Goal: Find contact information: Find contact information

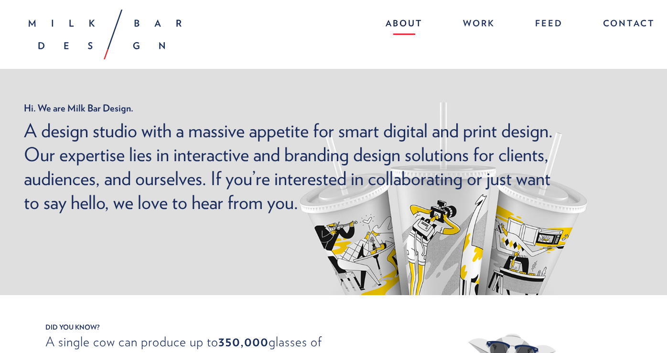
click at [406, 24] on link "About" at bounding box center [404, 24] width 56 height 21
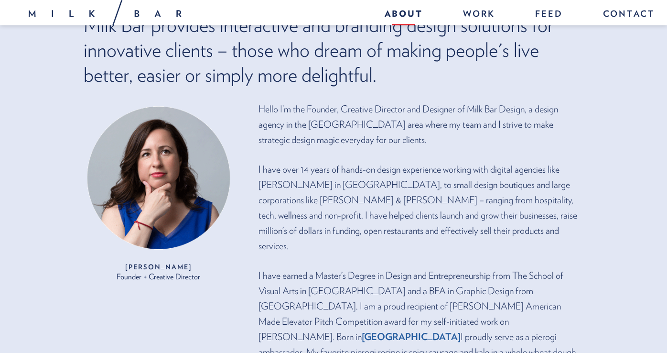
scroll to position [131, 0]
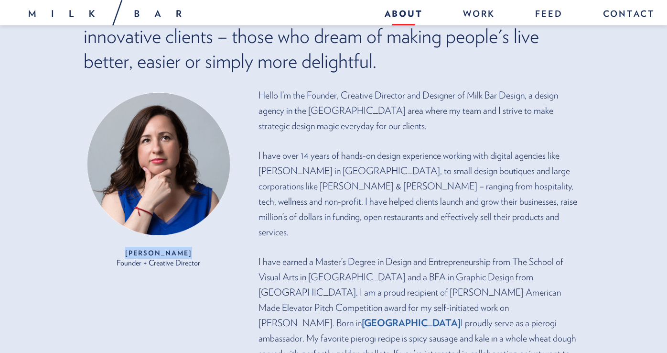
drag, startPoint x: 124, startPoint y: 253, endPoint x: 197, endPoint y: 251, distance: 72.7
click at [197, 251] on strong "Joanna Kuczek" at bounding box center [159, 253] width 150 height 12
copy strong "Joanna Kuczek"
